Goal: Find specific page/section: Find specific page/section

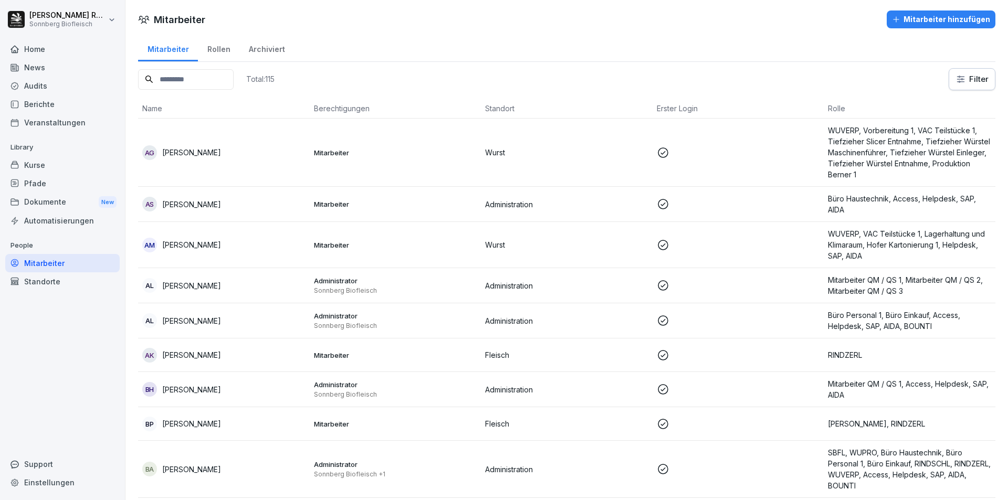
click at [49, 51] on div "Home" at bounding box center [62, 49] width 114 height 18
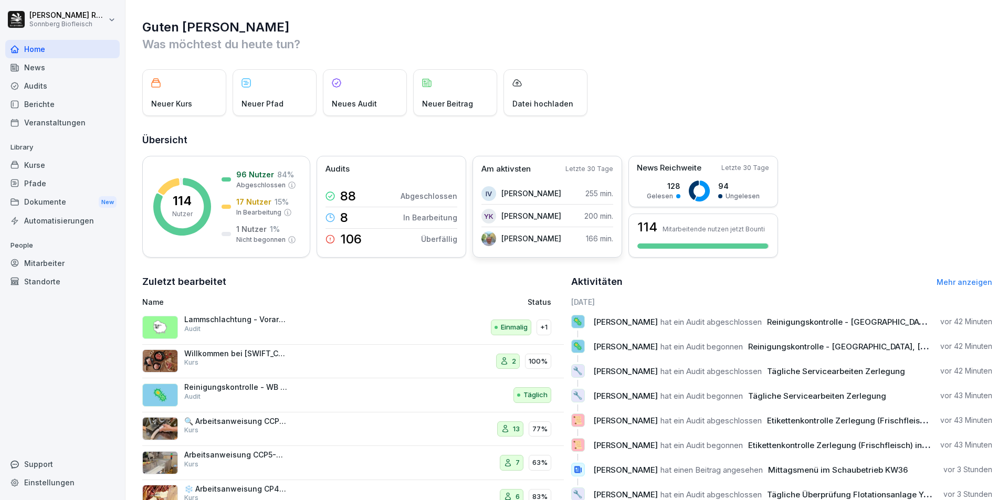
click at [486, 238] on img at bounding box center [488, 239] width 15 height 15
click at [531, 240] on p "[PERSON_NAME]" at bounding box center [531, 238] width 60 height 11
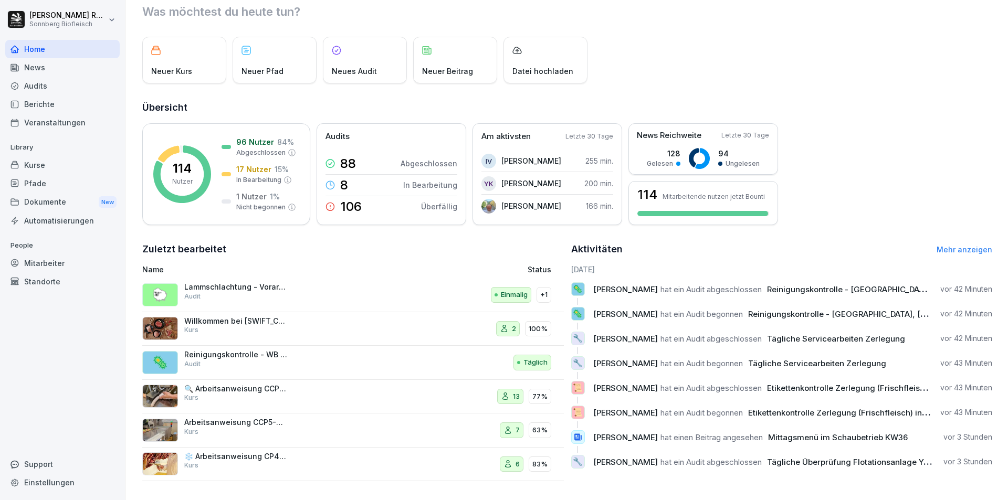
click at [41, 266] on div "Mitarbeiter" at bounding box center [62, 263] width 114 height 18
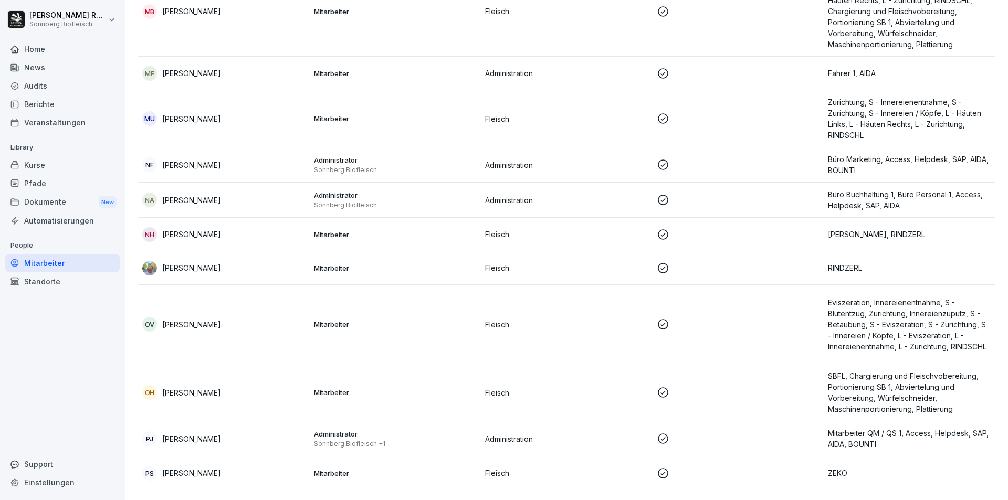
scroll to position [3528, 0]
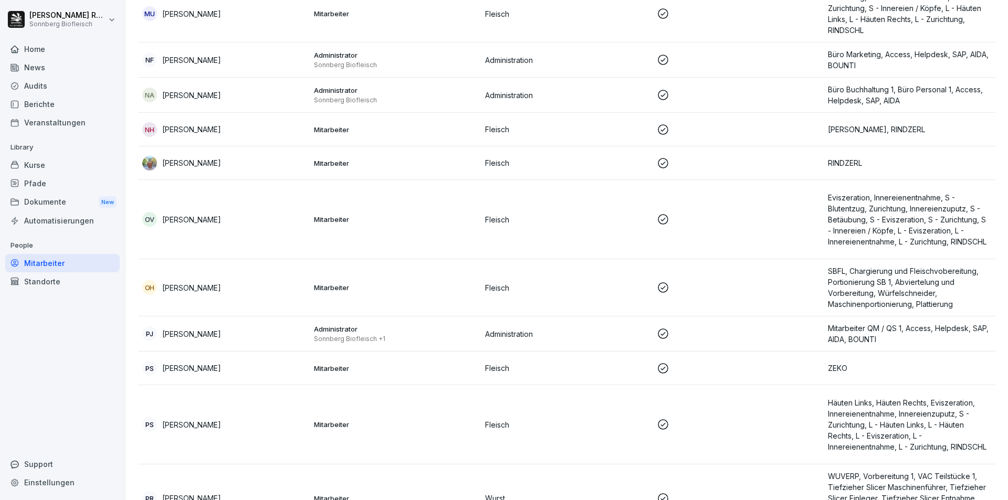
click at [162, 155] on td "[PERSON_NAME]" at bounding box center [224, 163] width 172 height 34
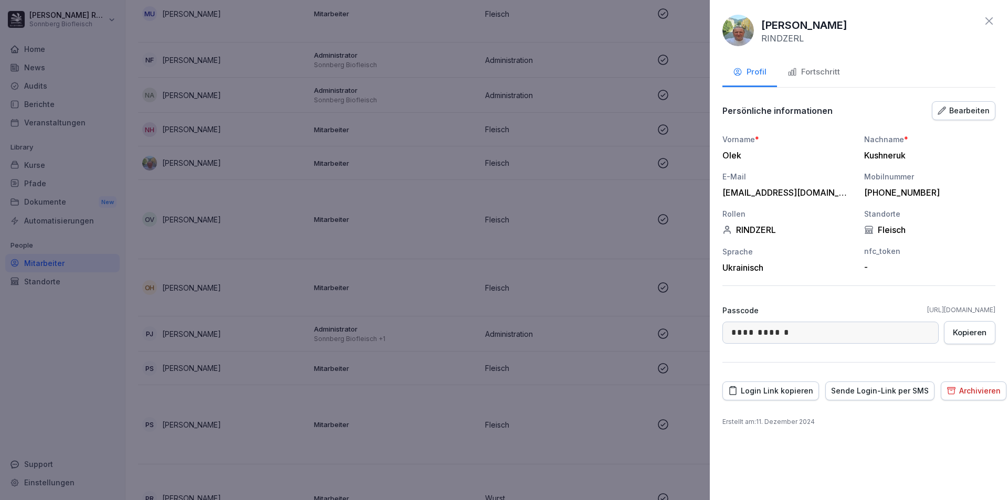
click at [740, 24] on img at bounding box center [738, 31] width 32 height 32
click at [789, 27] on p "[PERSON_NAME]" at bounding box center [804, 25] width 86 height 16
click at [734, 35] on img at bounding box center [738, 31] width 32 height 32
click at [734, 36] on img at bounding box center [738, 31] width 32 height 32
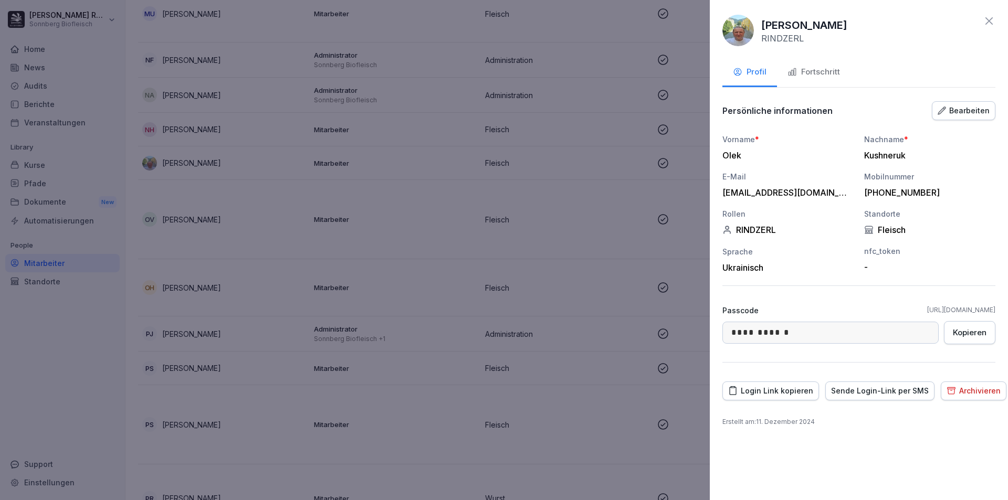
click at [747, 45] on span at bounding box center [738, 31] width 32 height 32
click at [743, 33] on img at bounding box center [738, 31] width 32 height 32
click at [992, 22] on icon at bounding box center [989, 21] width 13 height 13
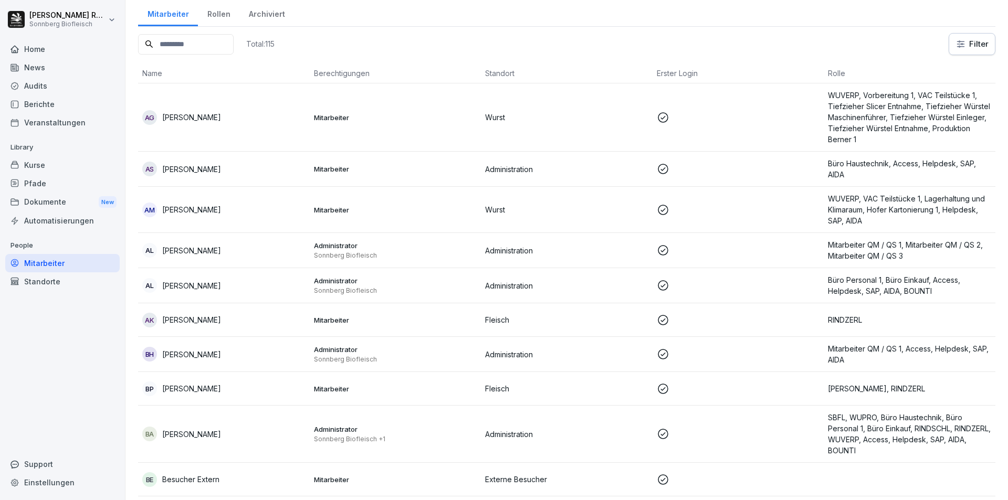
scroll to position [0, 0]
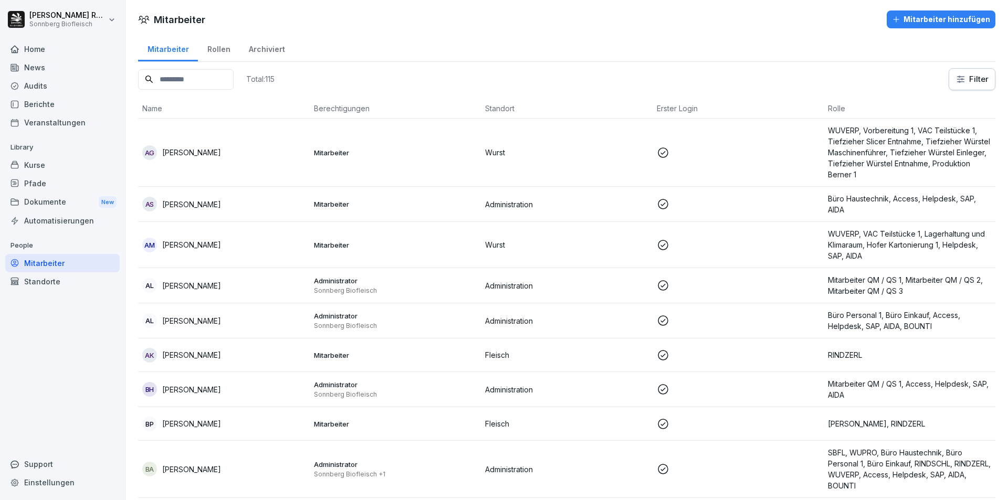
click at [26, 49] on div "Home" at bounding box center [62, 49] width 114 height 18
